Goal: Task Accomplishment & Management: Manage account settings

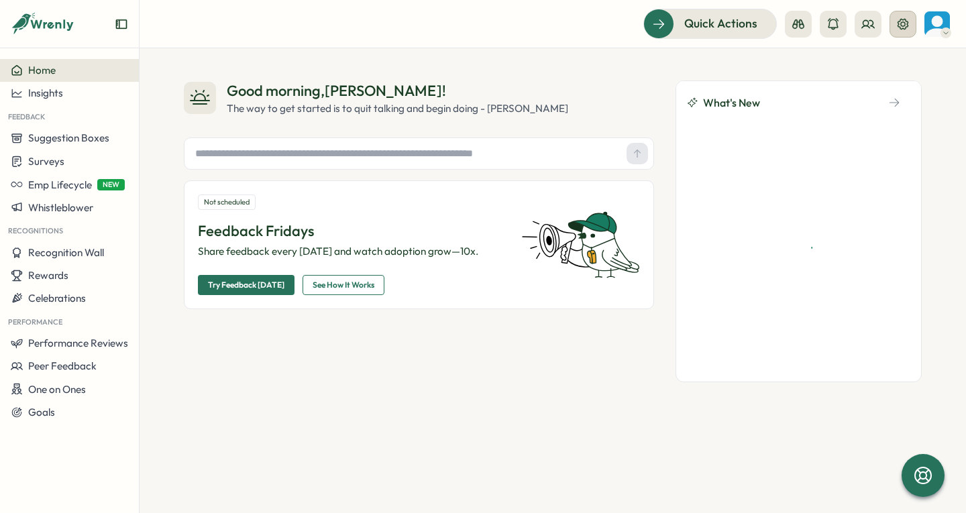
click at [902, 28] on icon at bounding box center [902, 23] width 13 height 13
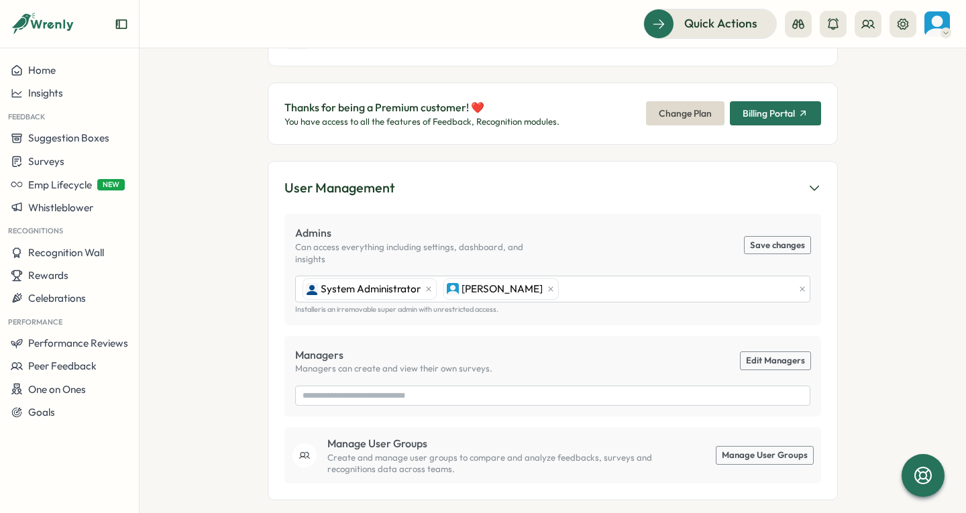
scroll to position [134, 0]
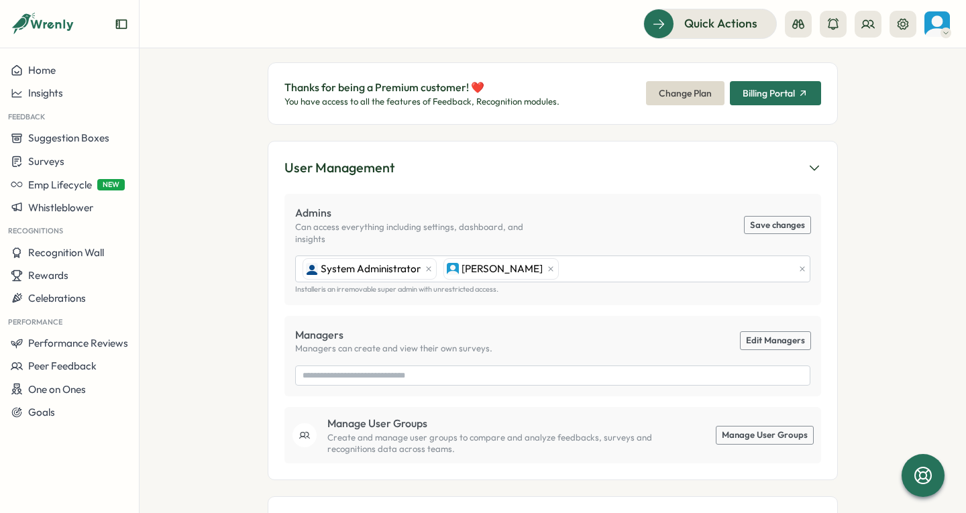
drag, startPoint x: 794, startPoint y: 89, endPoint x: 755, endPoint y: 95, distance: 39.4
click at [794, 89] on div "Billing Portal" at bounding box center [776, 93] width 66 height 11
